Goal: Check status: Check status

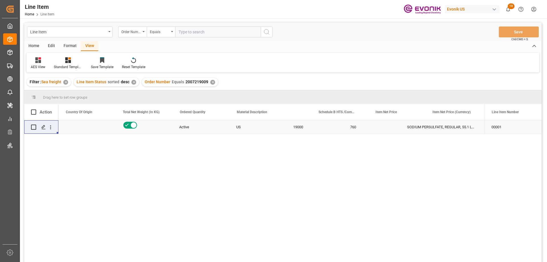
click at [192, 35] on input "text" at bounding box center [218, 32] width 86 height 11
type input "0046473872"
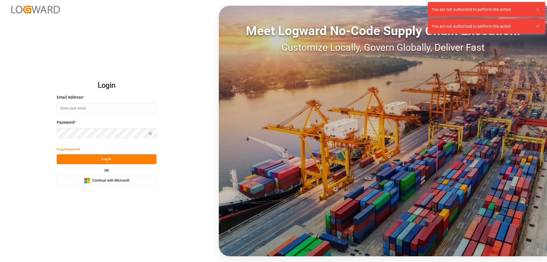
click at [124, 109] on input at bounding box center [107, 108] width 100 height 10
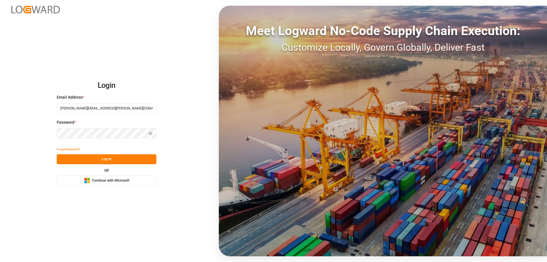
type input "[PERSON_NAME][EMAIL_ADDRESS][PERSON_NAME][DOMAIN_NAME]"
click at [118, 161] on button "Log In" at bounding box center [107, 159] width 100 height 10
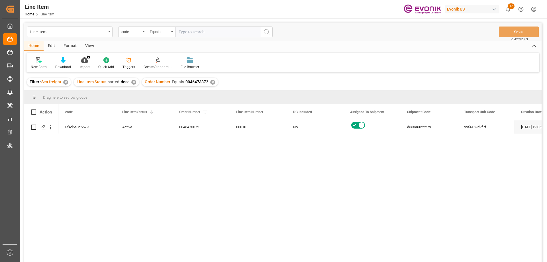
click at [192, 34] on input "text" at bounding box center [218, 32] width 86 height 11
click at [133, 32] on div "code" at bounding box center [130, 31] width 19 height 7
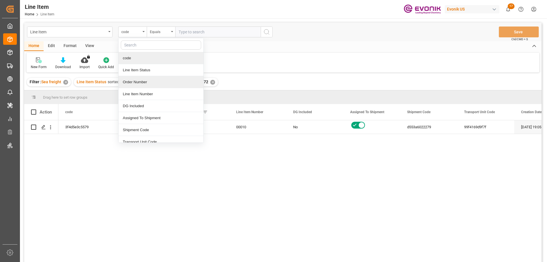
click at [137, 81] on div "Order Number" at bounding box center [161, 82] width 85 height 12
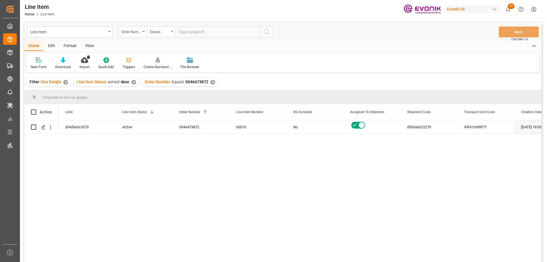
click at [187, 33] on input "text" at bounding box center [218, 32] width 86 height 11
paste input "0046473872"
type input "0046473872"
click at [211, 81] on div "✕" at bounding box center [212, 82] width 5 height 5
click at [135, 129] on div "Active" at bounding box center [143, 127] width 43 height 13
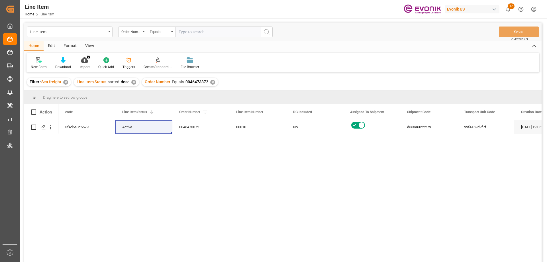
click at [88, 45] on div "View" at bounding box center [89, 46] width 17 height 10
click at [66, 66] on div "Standard Templates" at bounding box center [64, 66] width 29 height 5
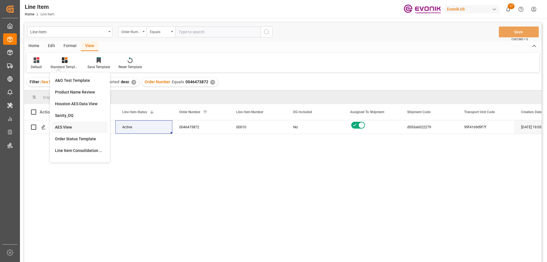
click at [70, 123] on div "AES View" at bounding box center [80, 127] width 56 height 12
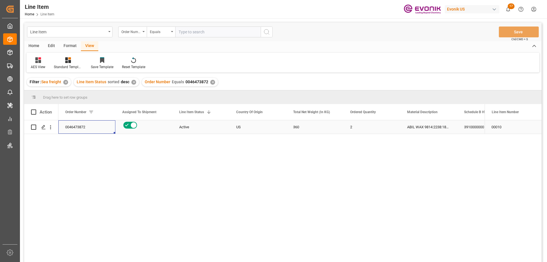
click at [82, 127] on div "0046473872" at bounding box center [86, 126] width 57 height 13
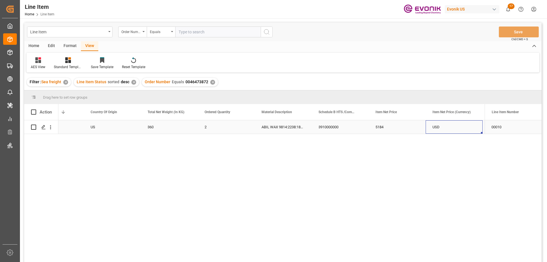
scroll to position [0, 203]
click at [49, 128] on icon "open menu" at bounding box center [51, 127] width 6 height 6
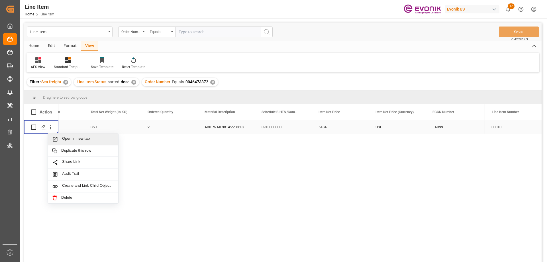
click at [64, 139] on span "Open in new tab" at bounding box center [88, 139] width 52 height 6
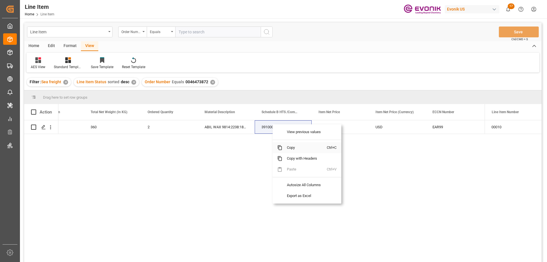
click at [290, 148] on span "Copy" at bounding box center [305, 147] width 44 height 11
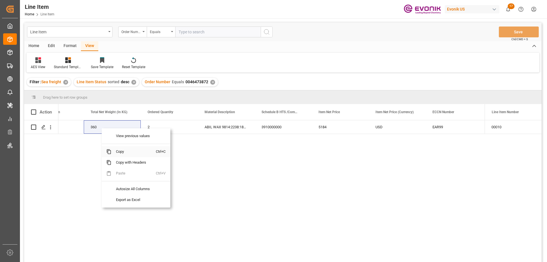
click at [126, 153] on span "Copy" at bounding box center [133, 151] width 44 height 11
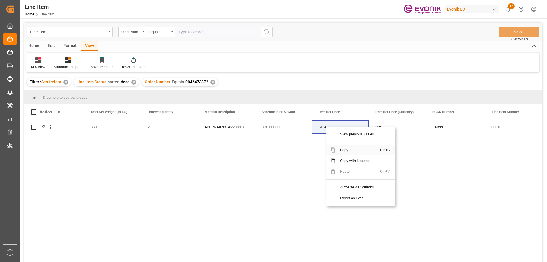
click at [346, 149] on span "Copy" at bounding box center [358, 150] width 44 height 11
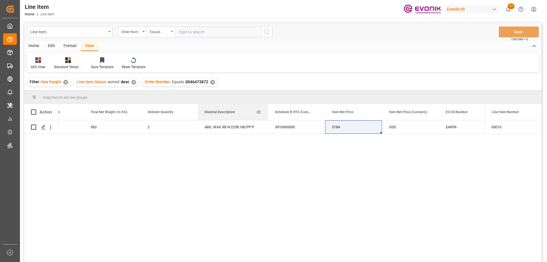
drag, startPoint x: 254, startPoint y: 111, endPoint x: 268, endPoint y: 113, distance: 13.5
click at [268, 113] on div at bounding box center [268, 112] width 2 height 16
click at [199, 30] on input "text" at bounding box center [218, 32] width 86 height 11
paste input "0046476193"
type input "0046476193"
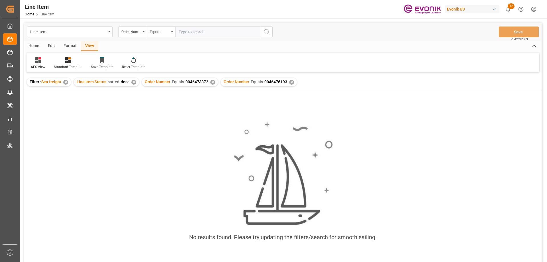
click at [213, 82] on div "✕" at bounding box center [212, 82] width 5 height 5
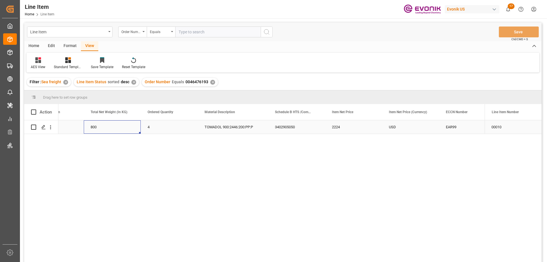
click at [112, 128] on div "800" at bounding box center [112, 126] width 57 height 13
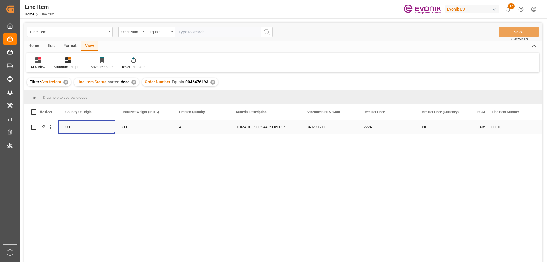
scroll to position [0, 114]
click at [182, 126] on div "800" at bounding box center [200, 126] width 57 height 13
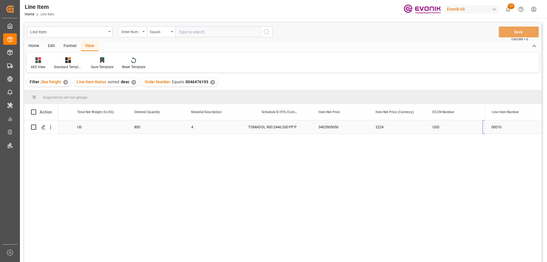
scroll to position [0, 216]
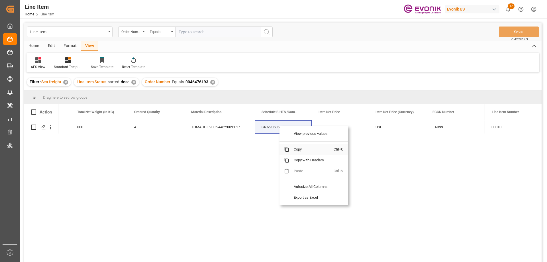
click at [293, 148] on span "Copy" at bounding box center [311, 149] width 44 height 11
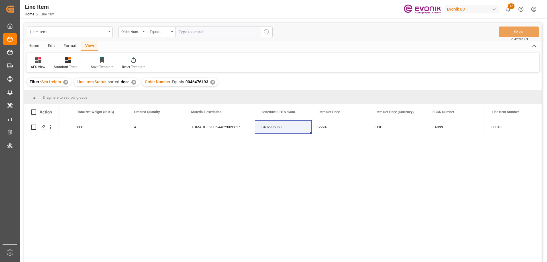
click at [222, 27] on input "text" at bounding box center [218, 32] width 86 height 11
paste input "0046475893"
type input "0046475893"
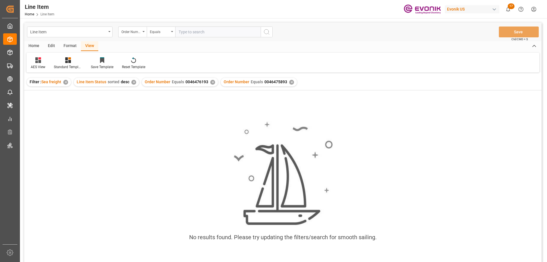
click at [210, 83] on div "✕" at bounding box center [212, 82] width 5 height 5
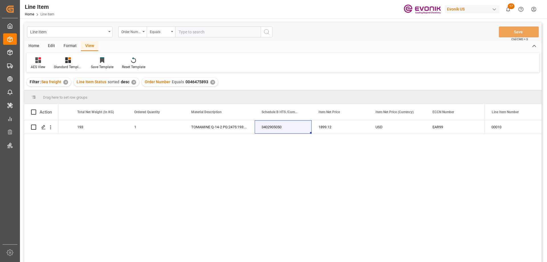
drag, startPoint x: 194, startPoint y: 27, endPoint x: 194, endPoint y: 30, distance: 3.3
click at [194, 28] on input "text" at bounding box center [218, 32] width 86 height 11
click at [195, 30] on input "text" at bounding box center [218, 32] width 86 height 11
paste input "0046471758"
type input "0046471758"
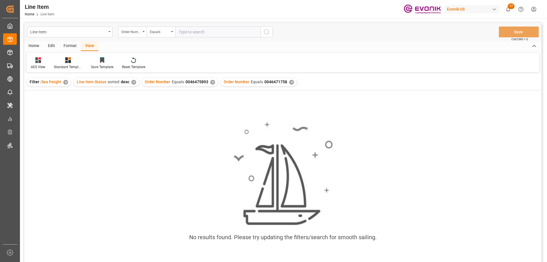
click at [208, 83] on div "Order Number Equals 0046475893 ✕" at bounding box center [180, 82] width 76 height 9
click at [211, 82] on div "✕" at bounding box center [212, 82] width 5 height 5
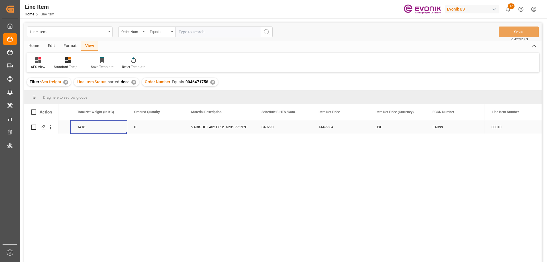
click at [88, 124] on div "1416" at bounding box center [98, 126] width 57 height 13
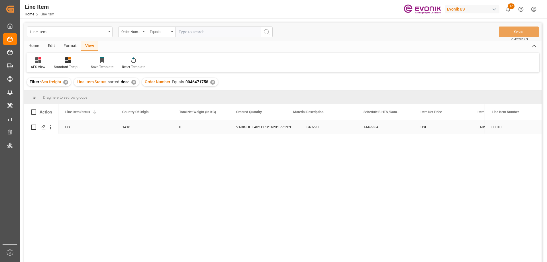
scroll to position [0, 114]
click at [139, 125] on div "US" at bounding box center [143, 126] width 57 height 13
click at [431, 126] on div "14499.84" at bounding box center [442, 126] width 57 height 13
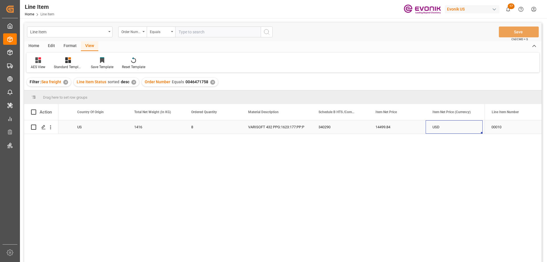
click at [97, 130] on div "US" at bounding box center [98, 126] width 57 height 13
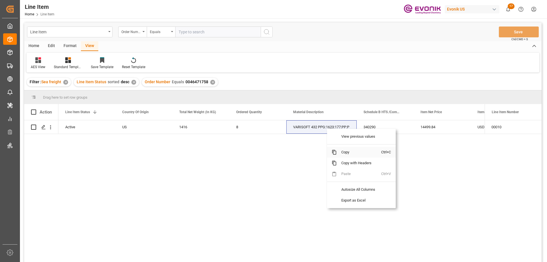
click at [344, 153] on span "Copy" at bounding box center [359, 152] width 44 height 11
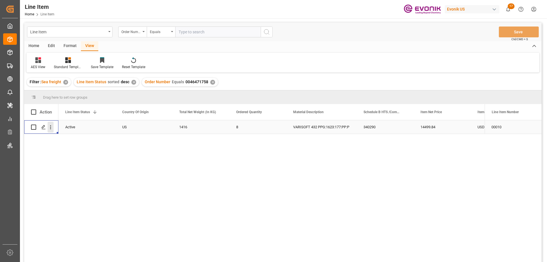
click at [51, 125] on icon "open menu" at bounding box center [51, 127] width 6 height 6
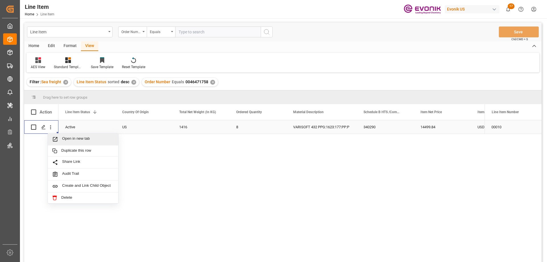
click at [68, 141] on span "Open in new tab" at bounding box center [88, 139] width 52 height 6
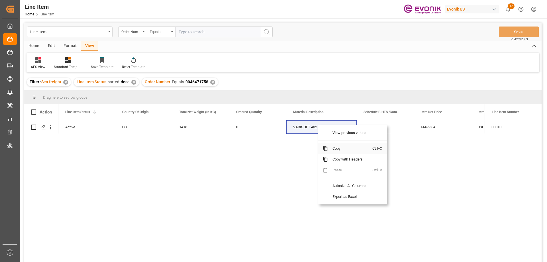
click at [340, 148] on span "Copy" at bounding box center [350, 148] width 44 height 11
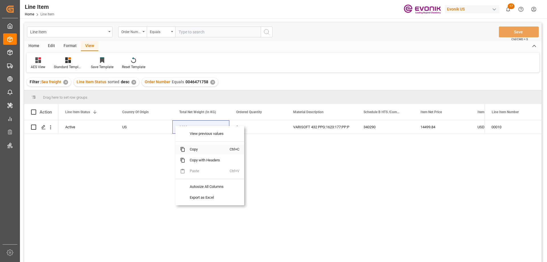
click at [200, 152] on span "Copy" at bounding box center [207, 149] width 44 height 11
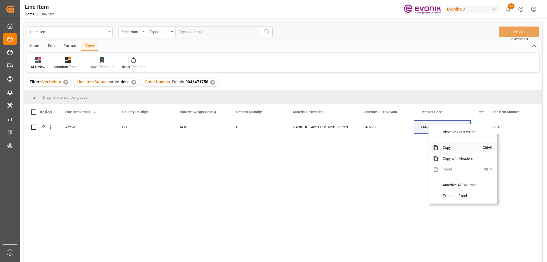
drag, startPoint x: 440, startPoint y: 149, endPoint x: 540, endPoint y: 120, distance: 104.1
click at [447, 148] on span "Copy" at bounding box center [461, 147] width 44 height 11
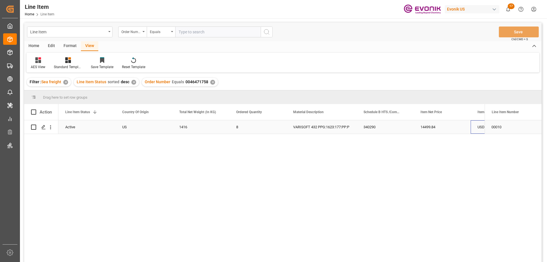
click at [475, 127] on div "USD" at bounding box center [499, 126] width 57 height 13
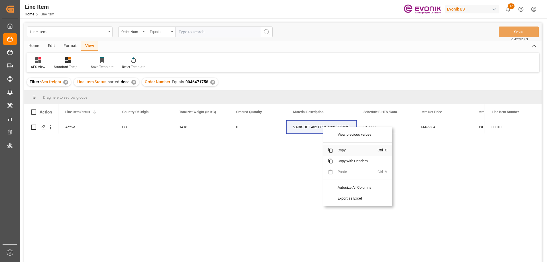
click at [339, 149] on span "Copy" at bounding box center [355, 150] width 44 height 11
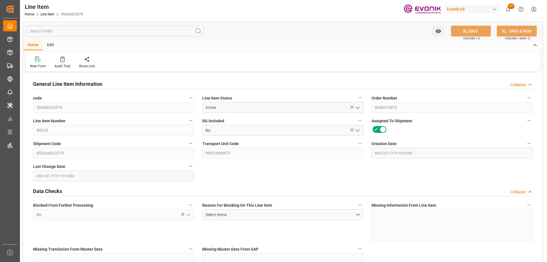
type input "1"
type input "396"
type input "360"
type input "0.4374"
type input "2"
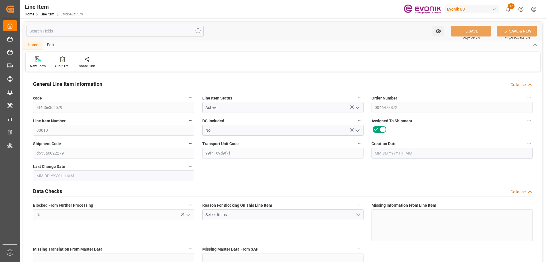
type input "5184"
type input "2"
type input "360"
type input "396"
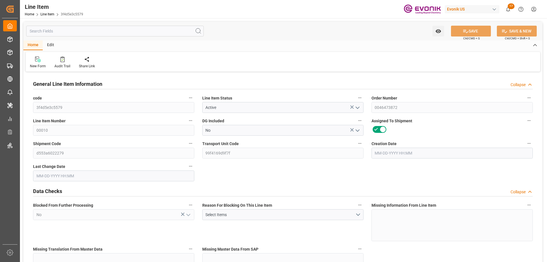
type input "423"
type input "360"
type input "0.4374"
type input "437.4"
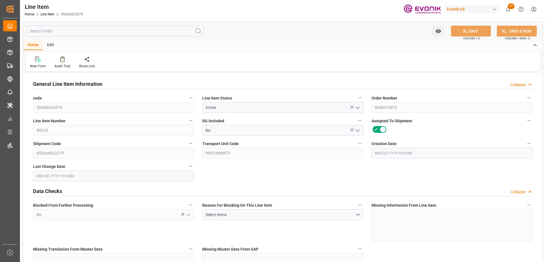
type input "2"
type input "396"
type input "360"
type input "0.4374"
type input "09-17-2025 19:05"
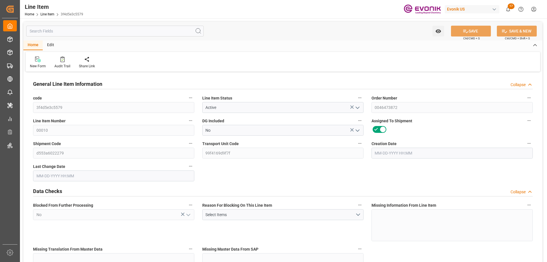
type input "10-13-2025 14:18"
type input "11-26-2025"
type input "10-23-2025"
type input "10-27-2025"
type input "10-23-2025"
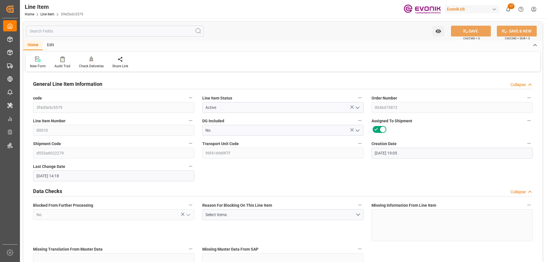
click at [80, 34] on input "text" at bounding box center [115, 31] width 178 height 11
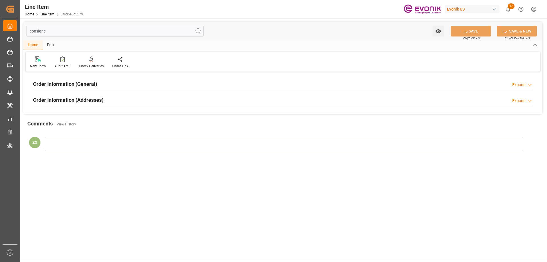
type input "consigne"
click at [78, 102] on h2 "Order Information (Addresses)" at bounding box center [68, 100] width 70 height 8
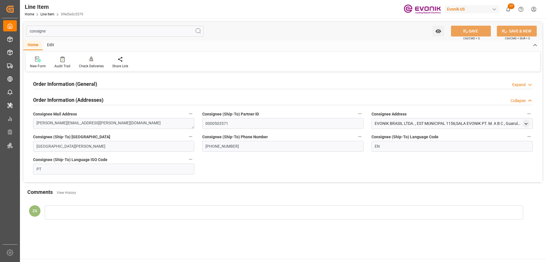
click at [78, 83] on h2 "Order Information (General)" at bounding box center [65, 84] width 64 height 8
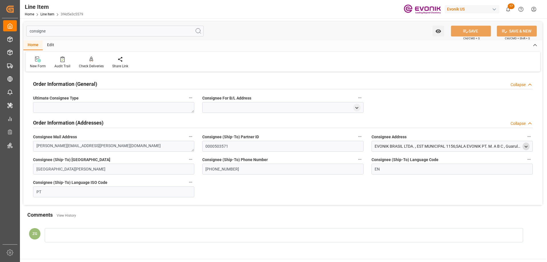
click at [528, 146] on icon "open menu" at bounding box center [526, 146] width 5 height 5
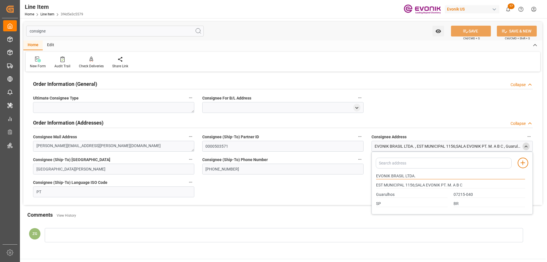
drag, startPoint x: 376, startPoint y: 175, endPoint x: 414, endPoint y: 175, distance: 37.6
click at [414, 175] on input "EVONIK BRASIL LTDA." at bounding box center [450, 176] width 149 height 6
click at [389, 193] on input "Guarulhos" at bounding box center [412, 195] width 72 height 6
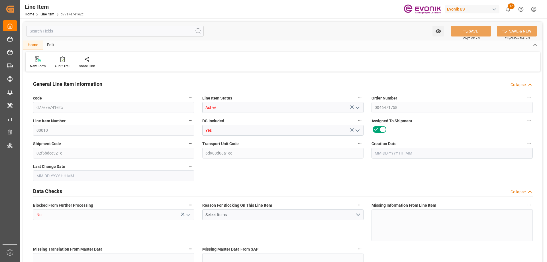
type input "2"
type input "1551.936"
type input "1416"
type input "2.3123"
type input "8"
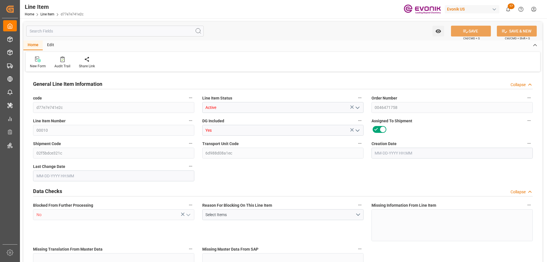
type input "14499.84"
type input "8"
type input "1416"
type input "1551.936"
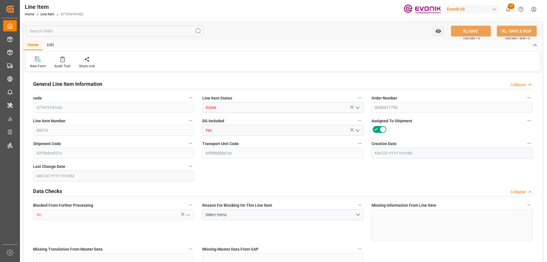
type input "1601.936"
type input "1416"
type input "2.3123"
type input "2312.328"
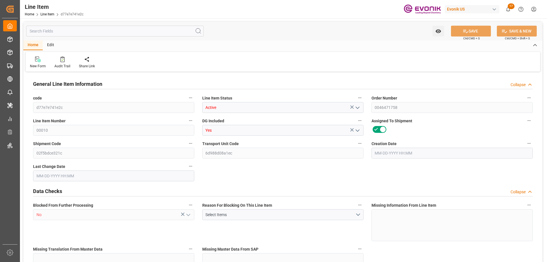
type input "0"
type input "10-10-2025 13:12"
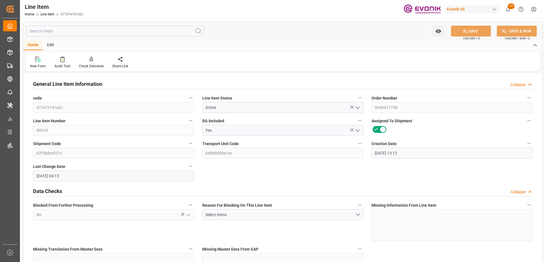
type input "10-13-2025 04:13"
type input "11-15-2025"
type input "10-17-2025"
type input "10-10-2025"
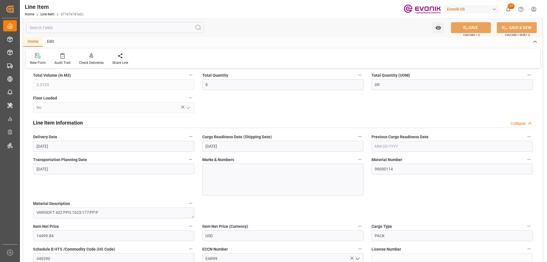
scroll to position [371, 0]
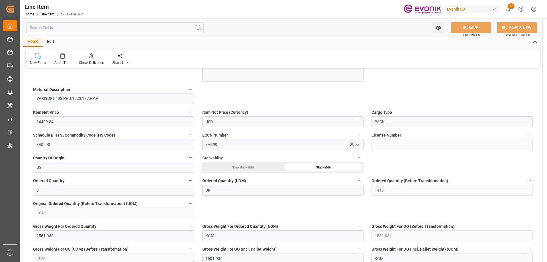
click at [85, 31] on input "text" at bounding box center [115, 27] width 178 height 11
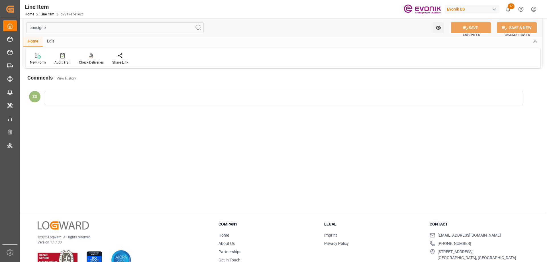
scroll to position [0, 0]
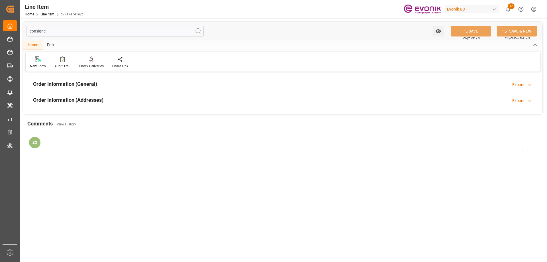
type input "consigne"
click at [59, 98] on h2 "Order Information (Addresses)" at bounding box center [68, 100] width 70 height 8
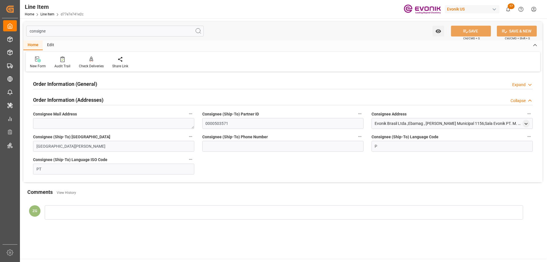
click at [59, 87] on h2 "Order Information (General)" at bounding box center [65, 84] width 64 height 8
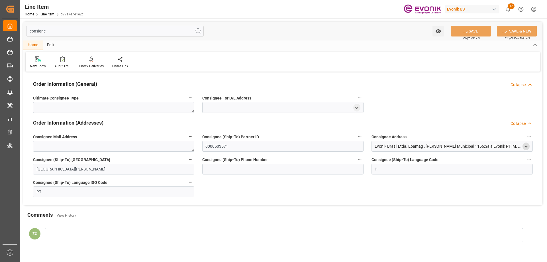
click at [529, 146] on div "open menu" at bounding box center [526, 147] width 7 height 8
click at [527, 148] on icon "open menu" at bounding box center [526, 146] width 5 height 5
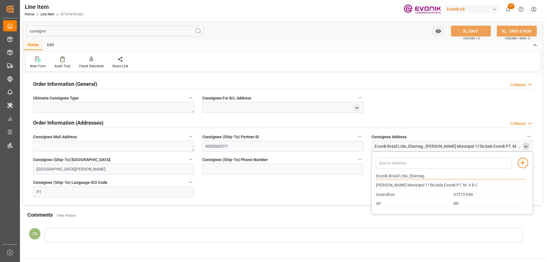
drag, startPoint x: 377, startPoint y: 175, endPoint x: 399, endPoint y: 175, distance: 22.5
click at [399, 175] on input "Evonik Brasil Ltda.;Ebamag" at bounding box center [450, 176] width 149 height 6
click at [392, 191] on div "Guarulhos" at bounding box center [412, 194] width 78 height 9
click at [389, 193] on input "Guarulhos" at bounding box center [412, 195] width 72 height 6
